Goal: Information Seeking & Learning: Learn about a topic

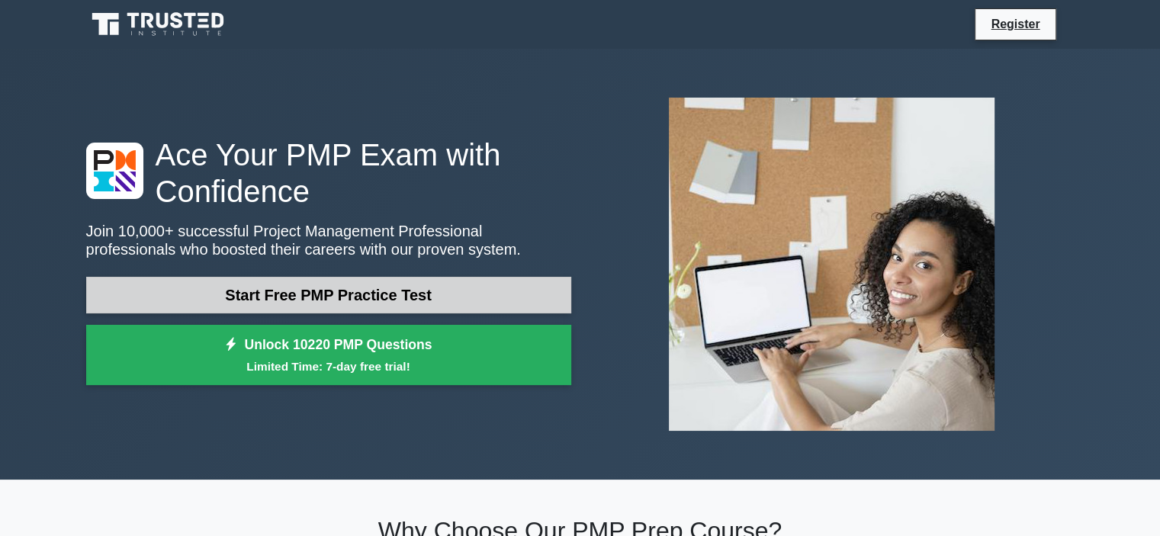
click at [374, 291] on link "Start Free PMP Practice Test" at bounding box center [328, 295] width 485 height 37
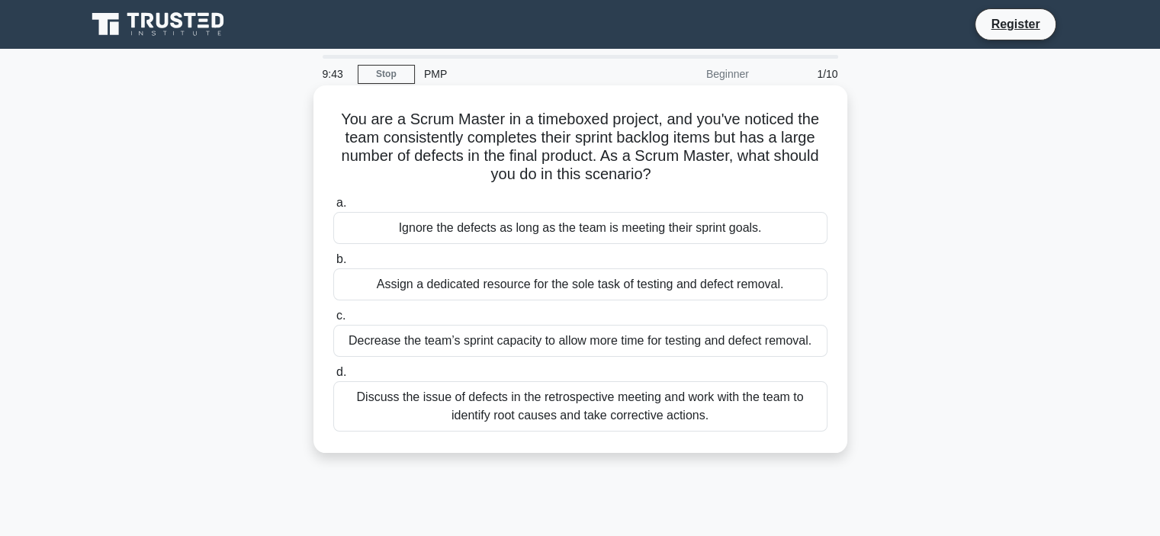
click at [344, 404] on div "Discuss the issue of defects in the retrospective meeting and work with the tea…" at bounding box center [580, 406] width 494 height 50
click at [333, 378] on input "d. Discuss the issue of defects in the retrospective meeting and work with the …" at bounding box center [333, 373] width 0 height 10
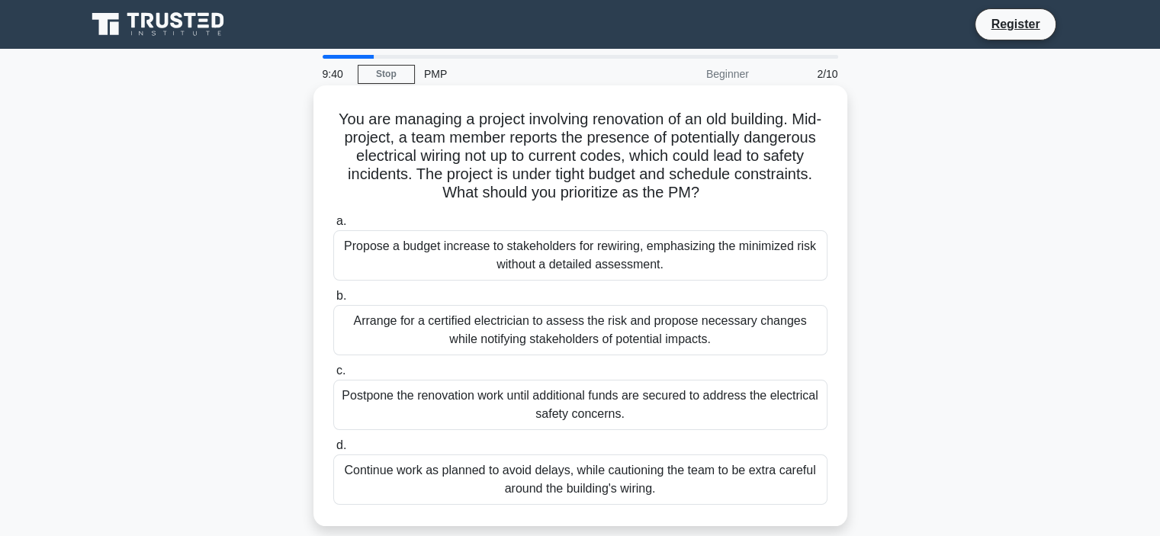
click at [420, 453] on label "d. Continue work as planned to avoid delays, while cautioning the team to be ex…" at bounding box center [580, 470] width 494 height 69
click at [333, 451] on input "d. Continue work as planned to avoid delays, while cautioning the team to be ex…" at bounding box center [333, 446] width 0 height 10
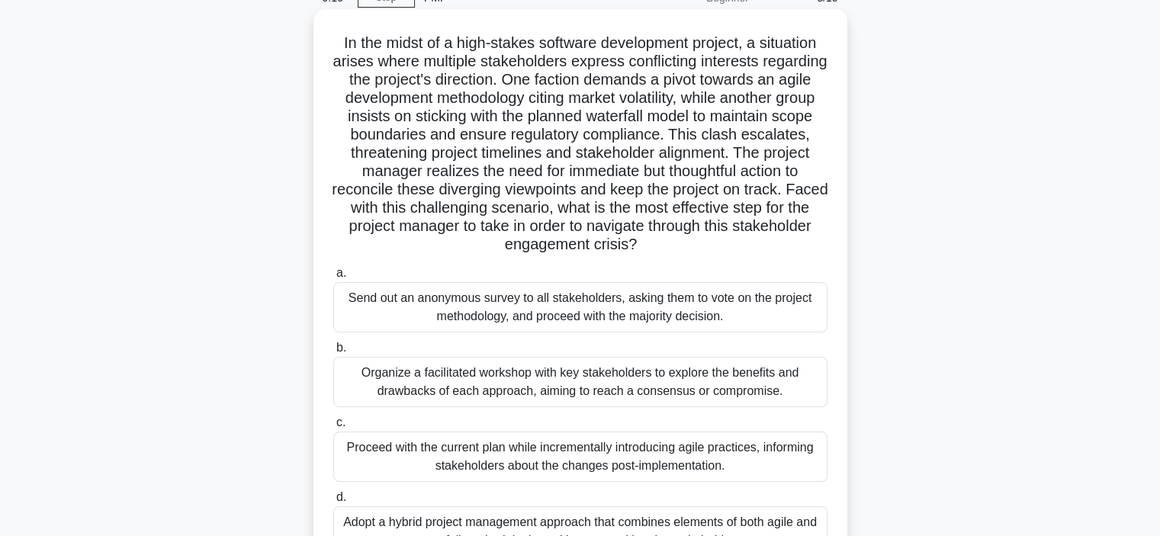
scroll to position [153, 0]
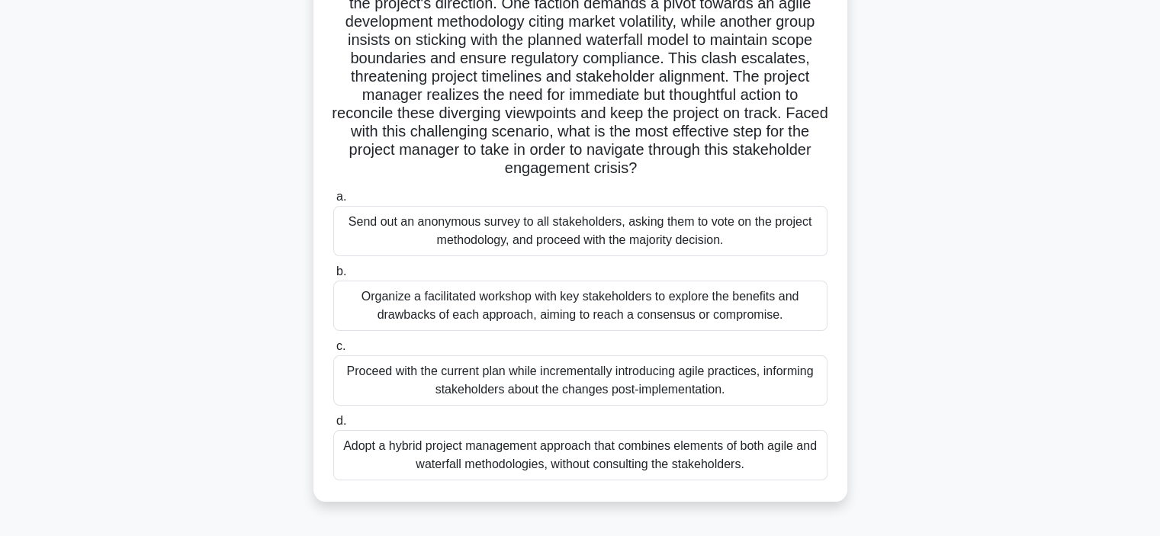
click at [592, 436] on div "Adopt a hybrid project management approach that combines elements of both agile…" at bounding box center [580, 455] width 494 height 50
click at [333, 426] on input "d. Adopt a hybrid project management approach that combines elements of both ag…" at bounding box center [333, 422] width 0 height 10
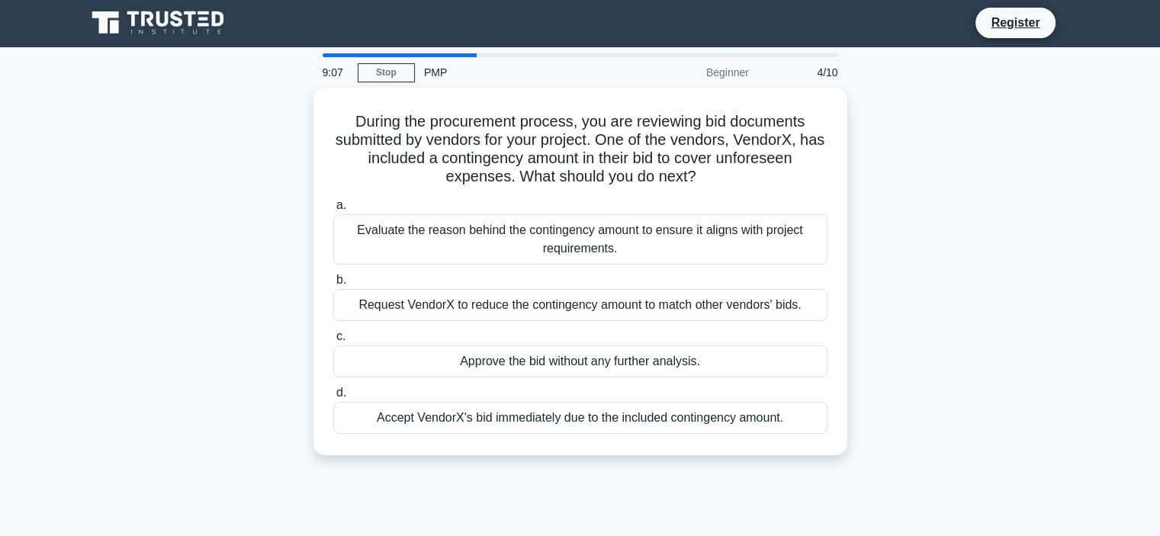
scroll to position [0, 0]
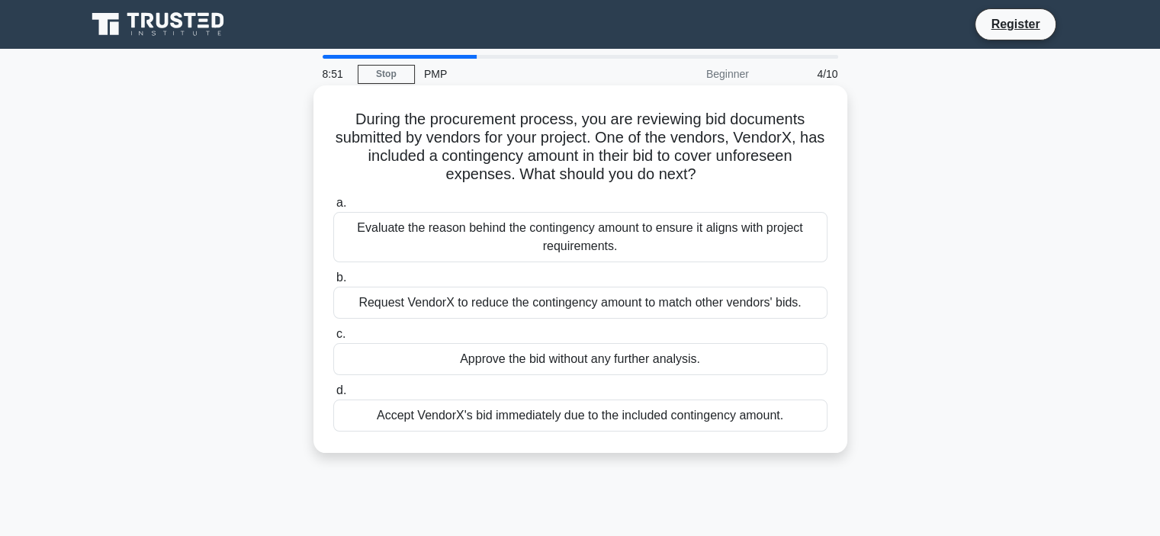
click at [601, 240] on div "Evaluate the reason behind the contingency amount to ensure it aligns with proj…" at bounding box center [580, 237] width 494 height 50
click at [333, 208] on input "a. Evaluate the reason behind the contingency amount to ensure it aligns with p…" at bounding box center [333, 203] width 0 height 10
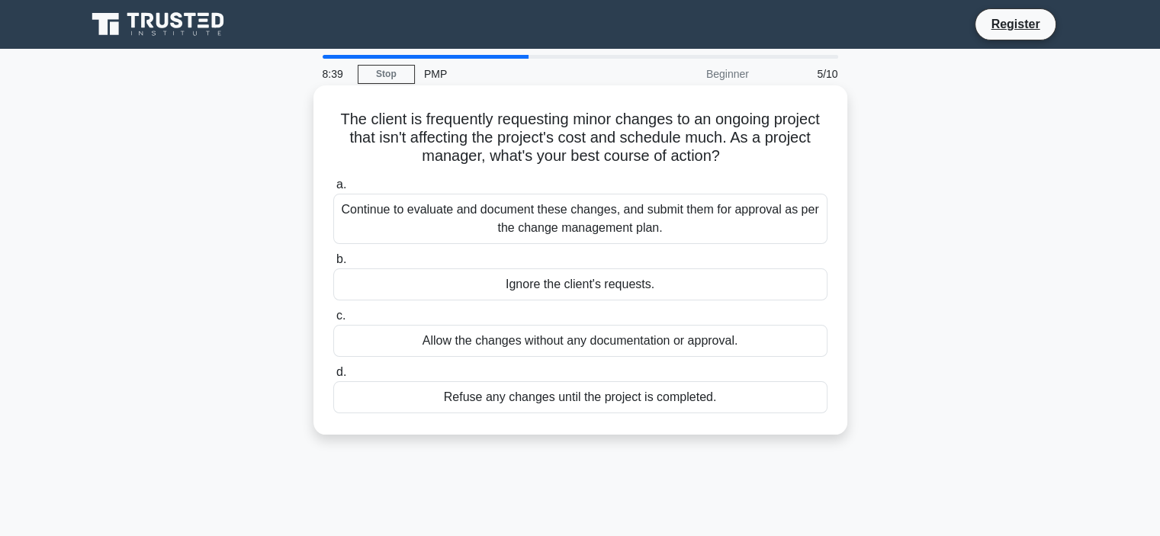
click at [604, 220] on div "Continue to evaluate and document these changes, and submit them for approval a…" at bounding box center [580, 219] width 494 height 50
click at [333, 190] on input "a. Continue to evaluate and document these changes, and submit them for approva…" at bounding box center [333, 185] width 0 height 10
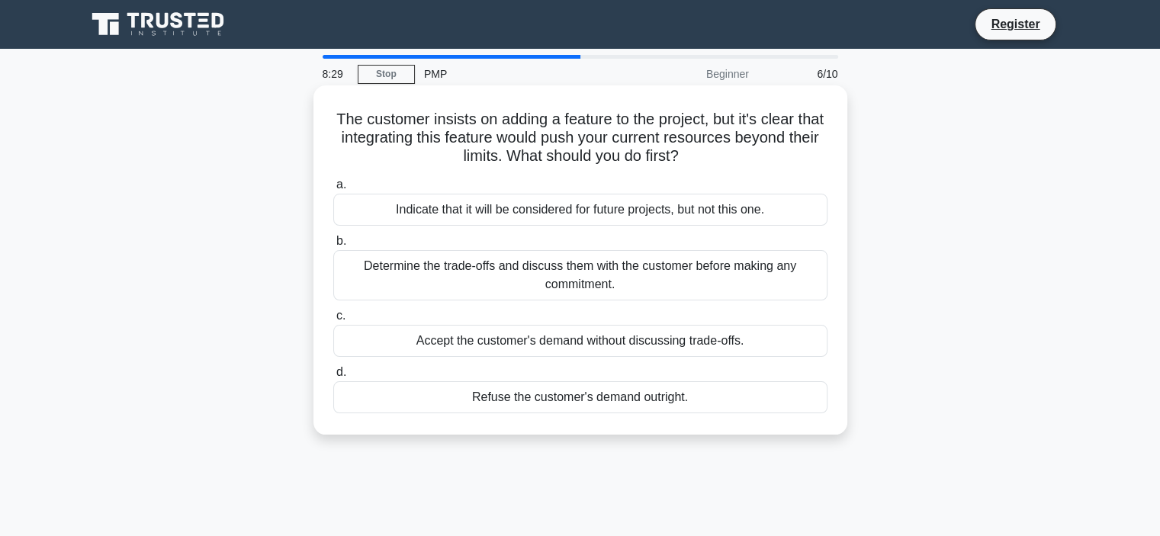
click at [735, 278] on div "Determine the trade-offs and discuss them with the customer before making any c…" at bounding box center [580, 275] width 494 height 50
click at [333, 246] on input "b. Determine the trade-offs and discuss them with the customer before making an…" at bounding box center [333, 241] width 0 height 10
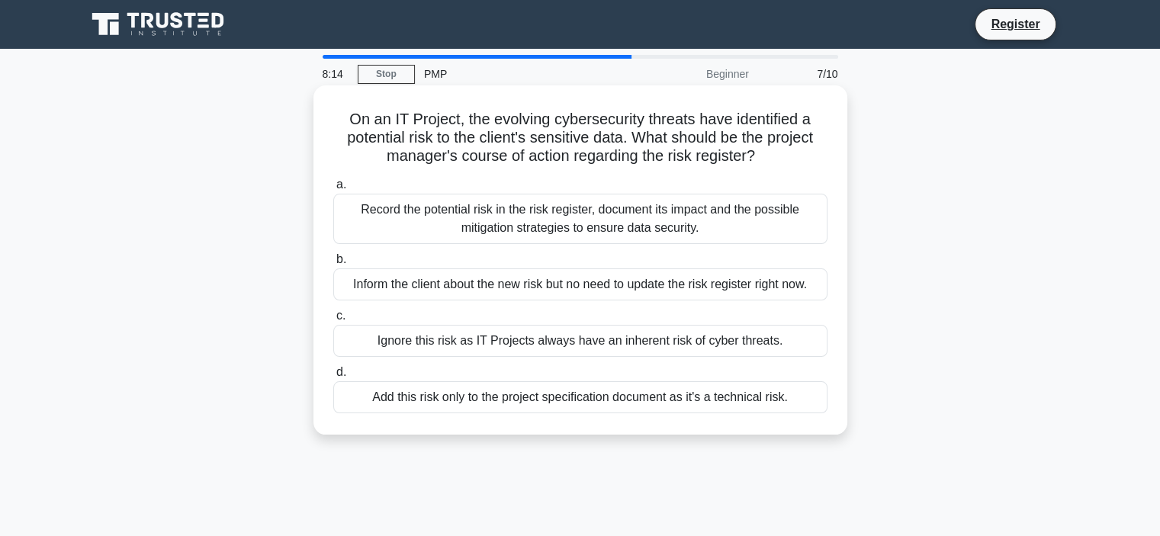
click at [619, 214] on div "Record the potential risk in the risk register, document its impact and the pos…" at bounding box center [580, 219] width 494 height 50
click at [333, 190] on input "a. Record the potential risk in the risk register, document its impact and the …" at bounding box center [333, 185] width 0 height 10
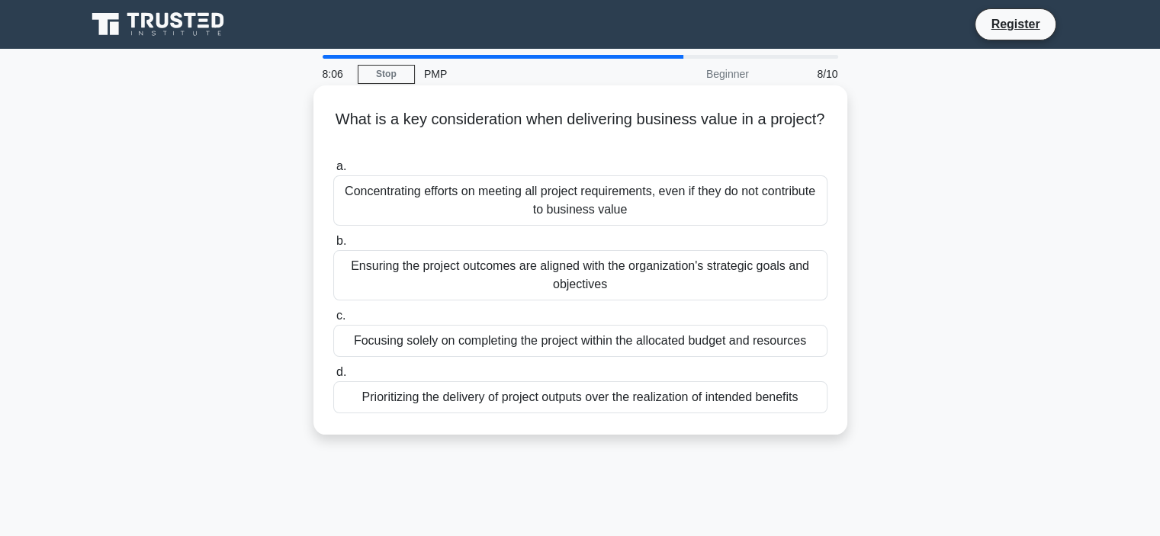
click at [674, 276] on div "Ensuring the project outcomes are aligned with the organization's strategic goa…" at bounding box center [580, 275] width 494 height 50
click at [333, 246] on input "b. Ensuring the project outcomes are aligned with the organization's strategic …" at bounding box center [333, 241] width 0 height 10
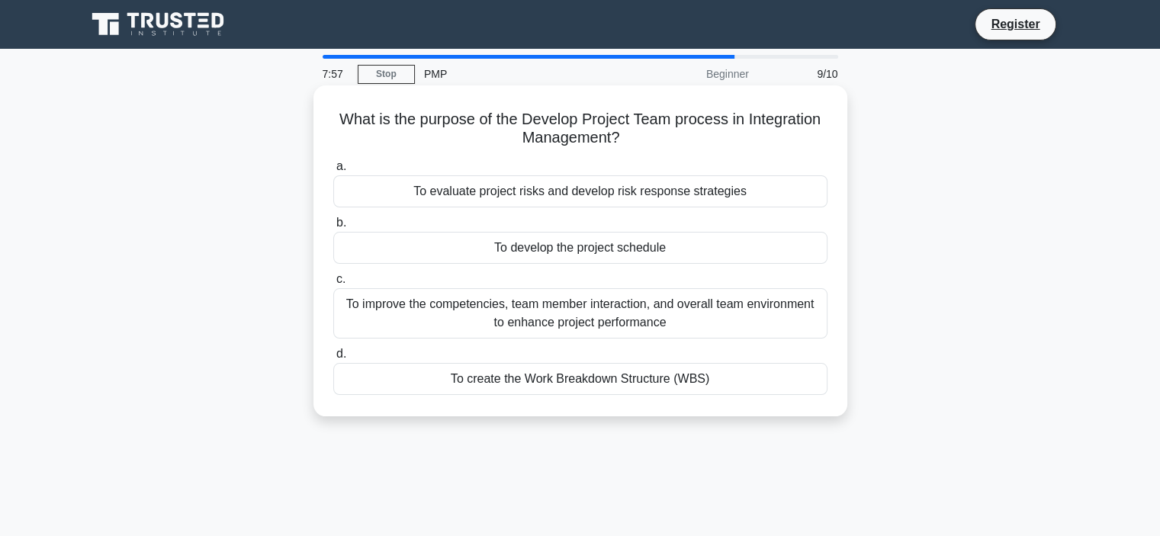
click at [761, 322] on div "To improve the competencies, team member interaction, and overall team environm…" at bounding box center [580, 313] width 494 height 50
click at [333, 285] on input "c. To improve the competencies, team member interaction, and overall team envir…" at bounding box center [333, 280] width 0 height 10
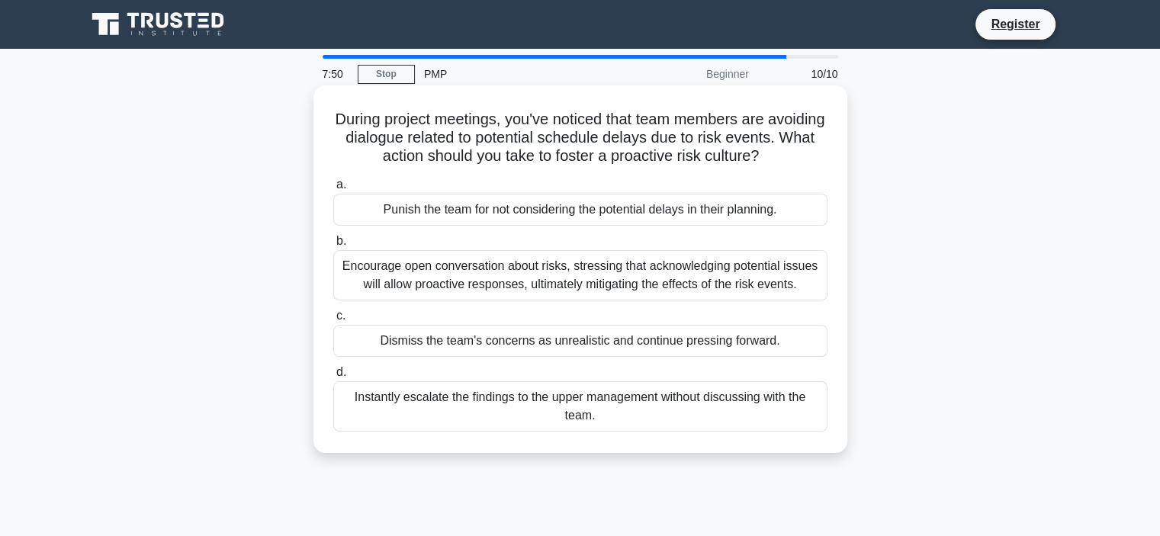
click at [671, 291] on div "Encourage open conversation about risks, stressing that acknowledging potential…" at bounding box center [580, 275] width 494 height 50
click at [333, 246] on input "b. Encourage open conversation about risks, stressing that acknowledging potent…" at bounding box center [333, 241] width 0 height 10
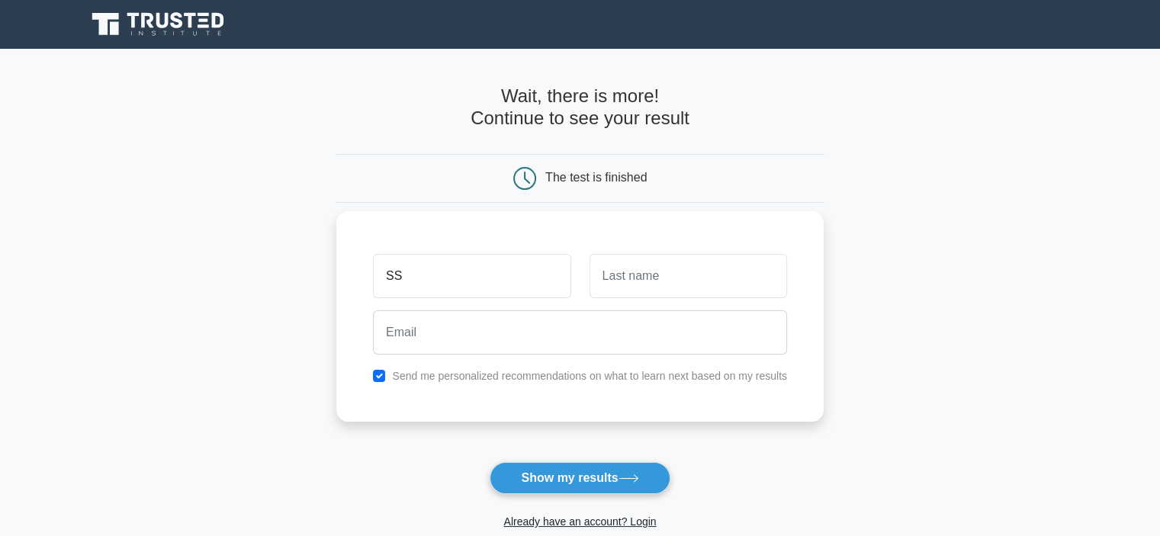
type input "SS"
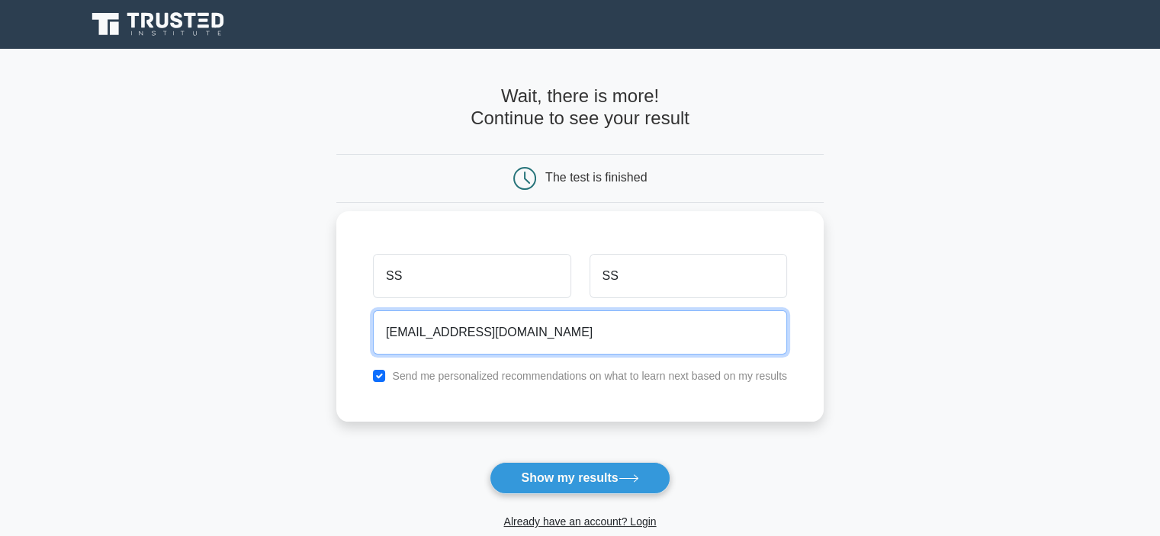
type input "SS@Gmail.com"
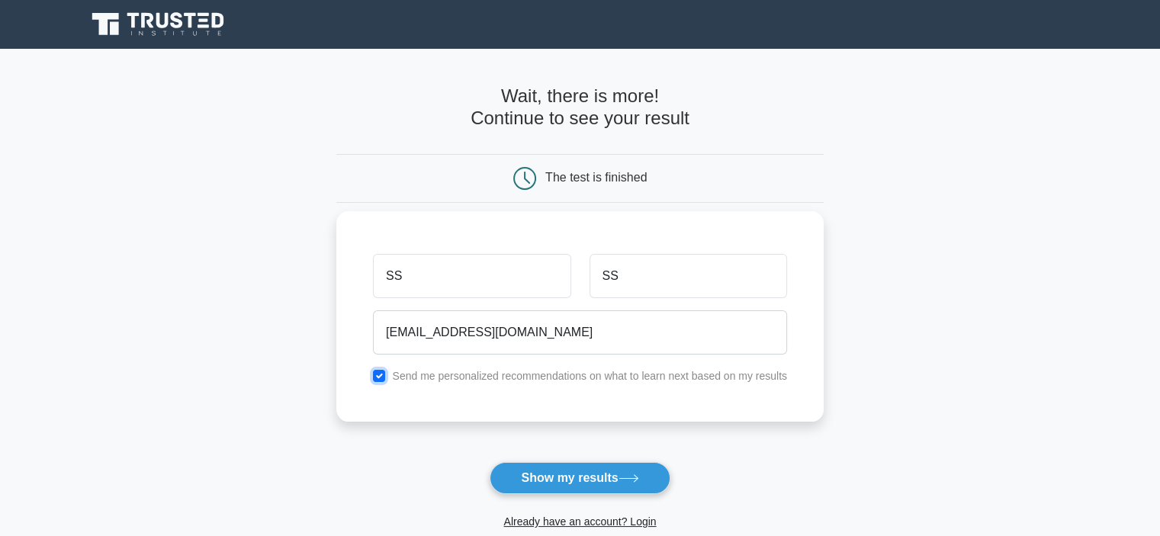
click at [378, 375] on input "checkbox" at bounding box center [379, 376] width 12 height 12
checkbox input "false"
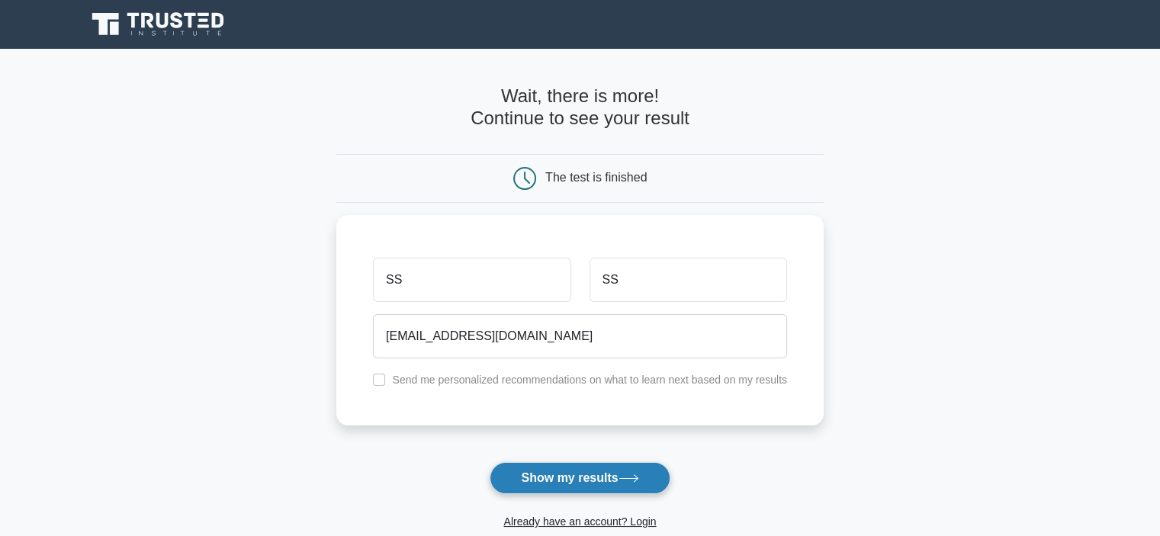
click at [528, 481] on button "Show my results" at bounding box center [580, 478] width 180 height 32
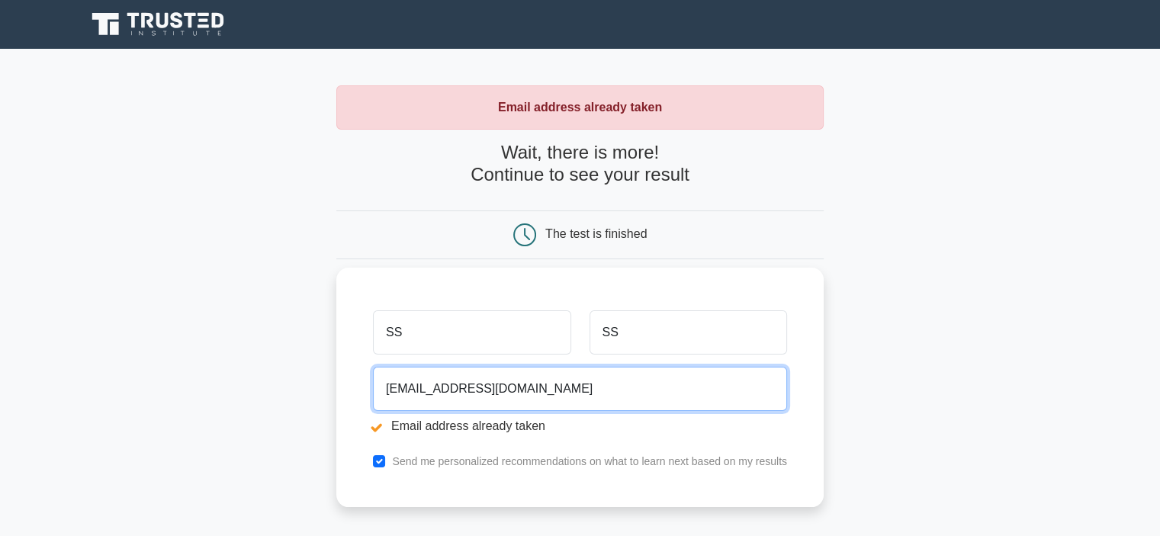
click at [397, 394] on input "[EMAIL_ADDRESS][DOMAIN_NAME]" at bounding box center [580, 389] width 414 height 44
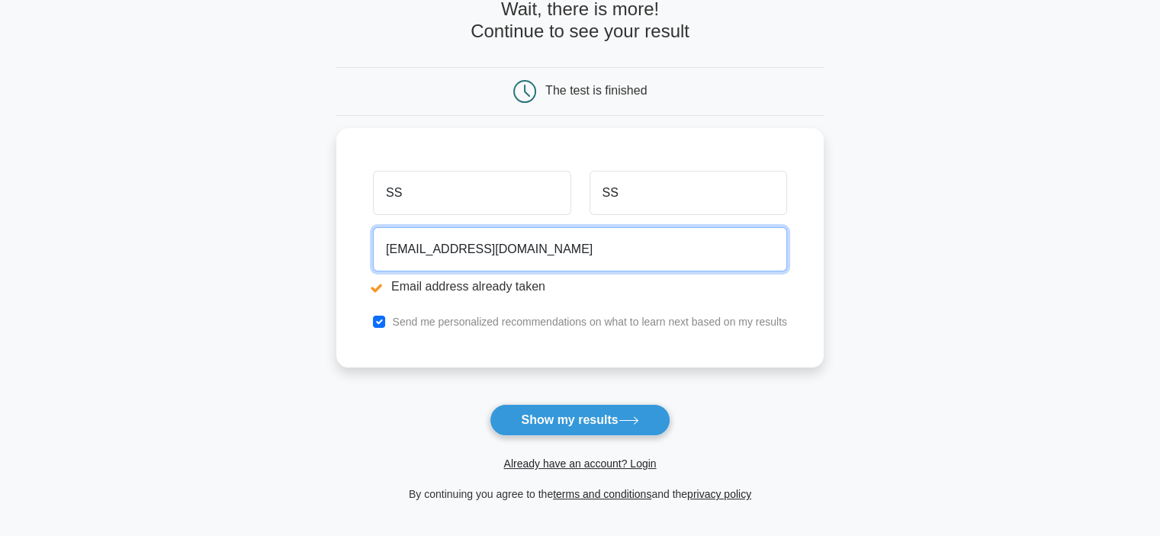
scroll to position [153, 0]
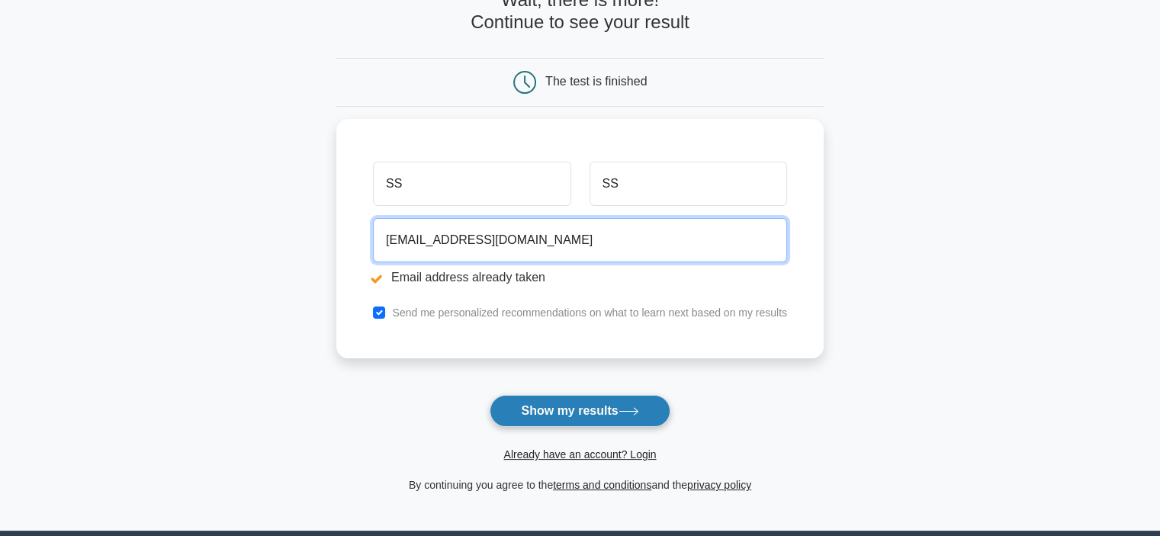
type input "SSdfgfh@Gmail.com"
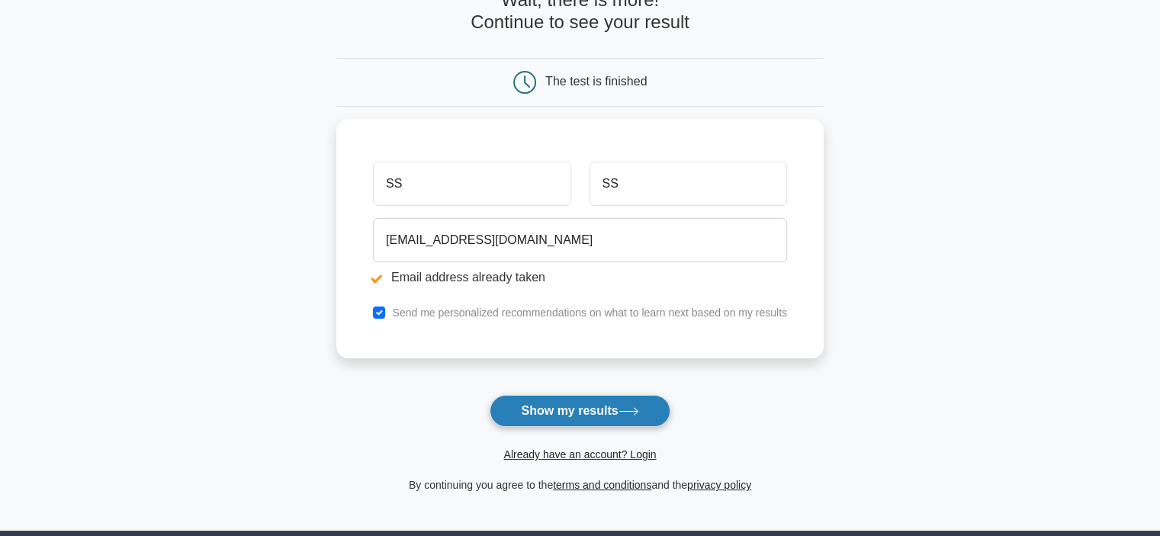
click at [636, 413] on icon at bounding box center [629, 411] width 21 height 8
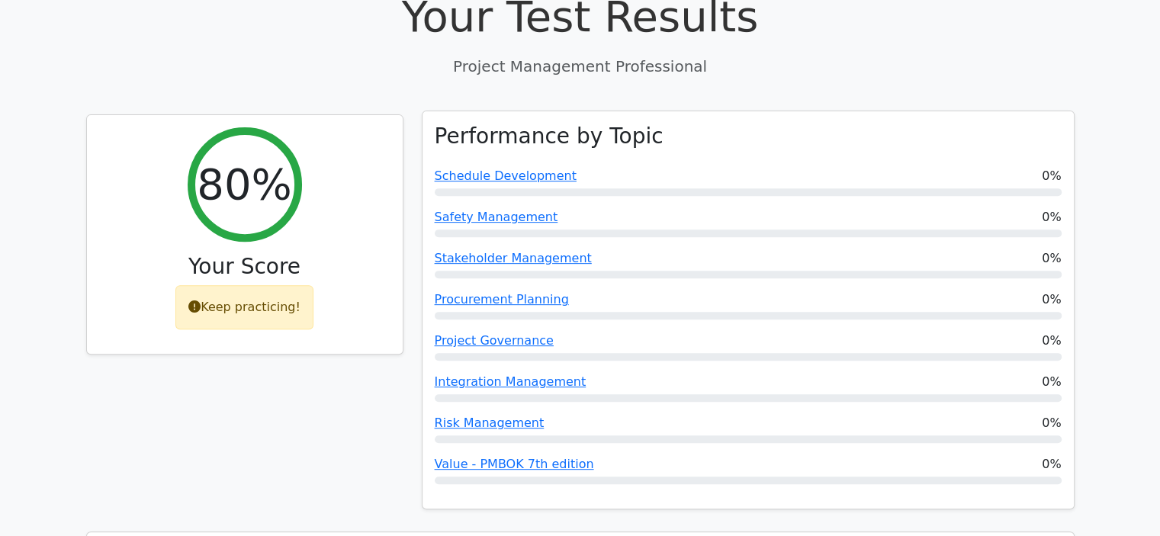
scroll to position [763, 0]
